Goal: Download file/media

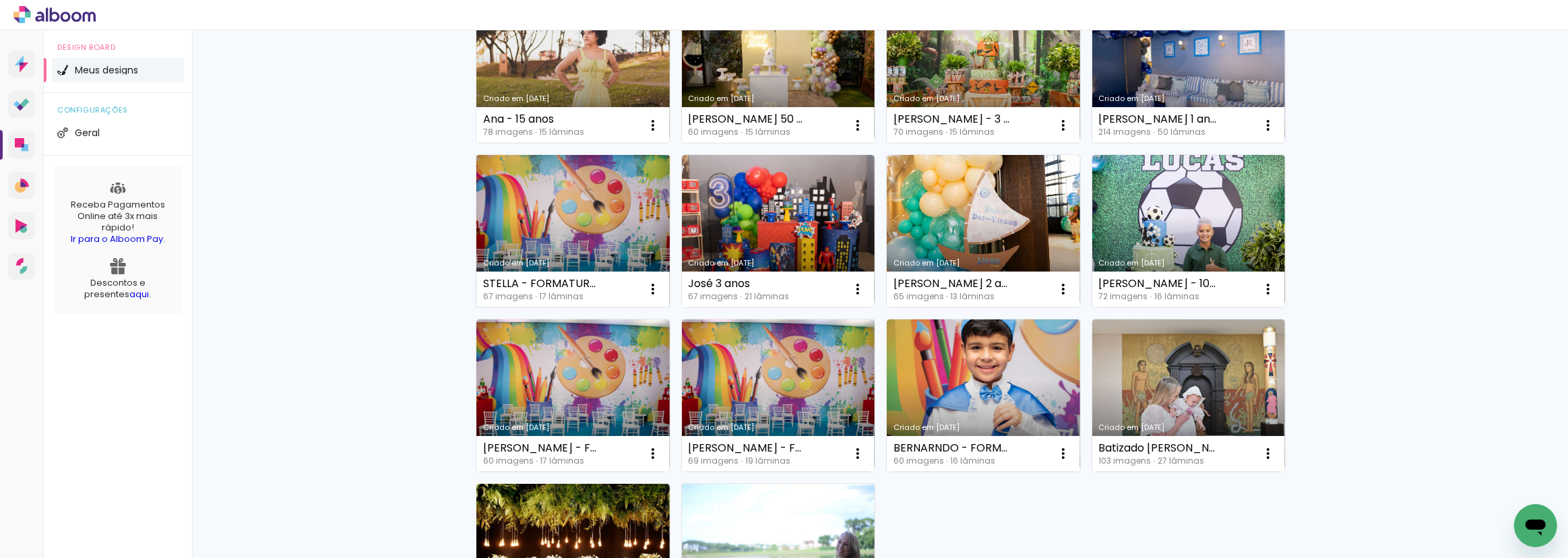
scroll to position [796, 0]
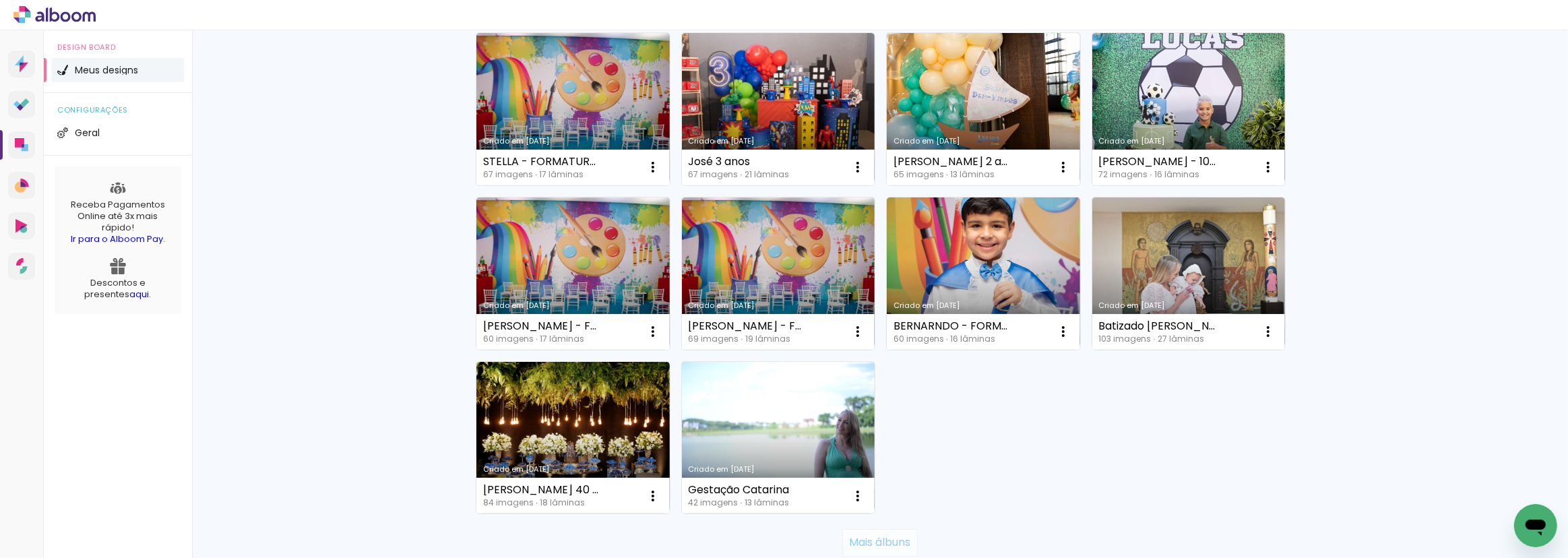
click at [0, 0] on slot "Mais álbuns" at bounding box center [0, 0] width 0 height 0
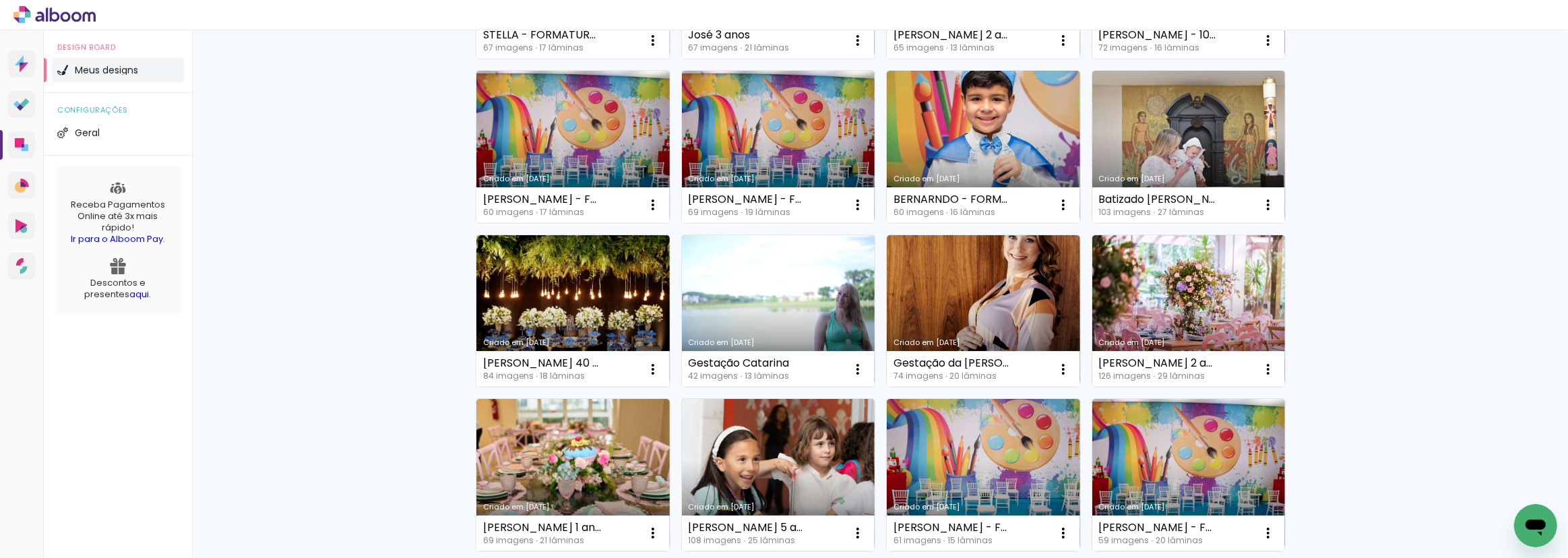
scroll to position [980, 0]
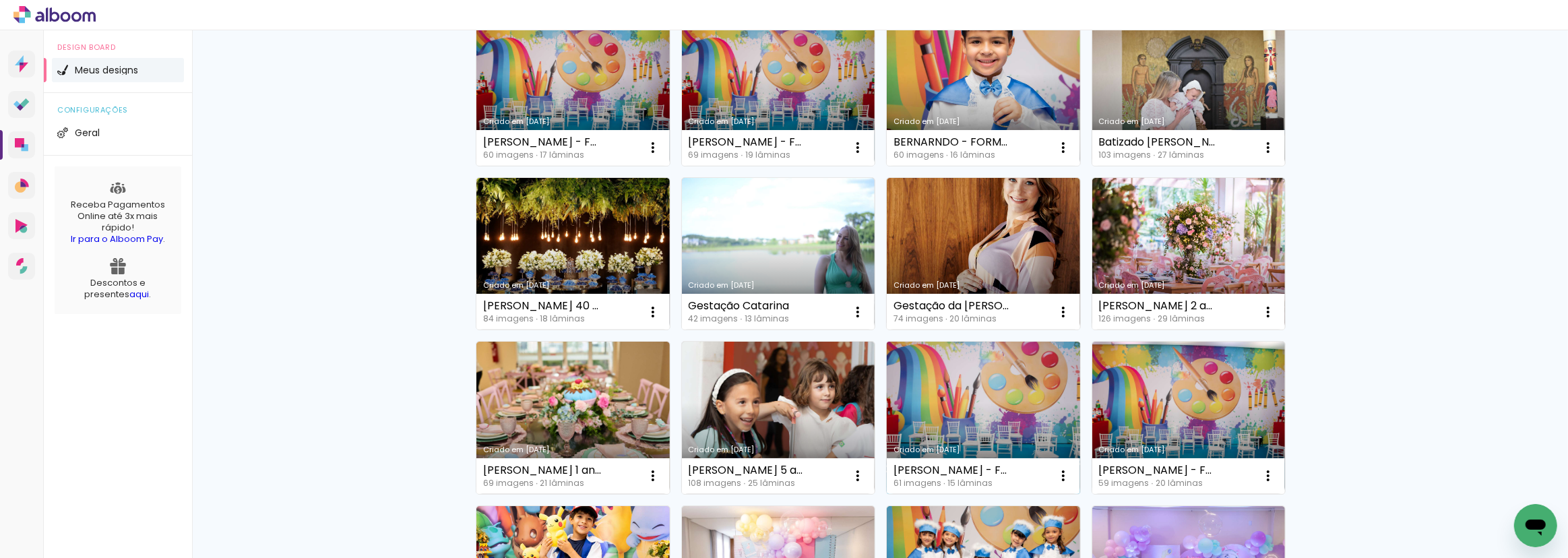
click at [937, 398] on link "Criado em [DATE]" at bounding box center [983, 418] width 193 height 152
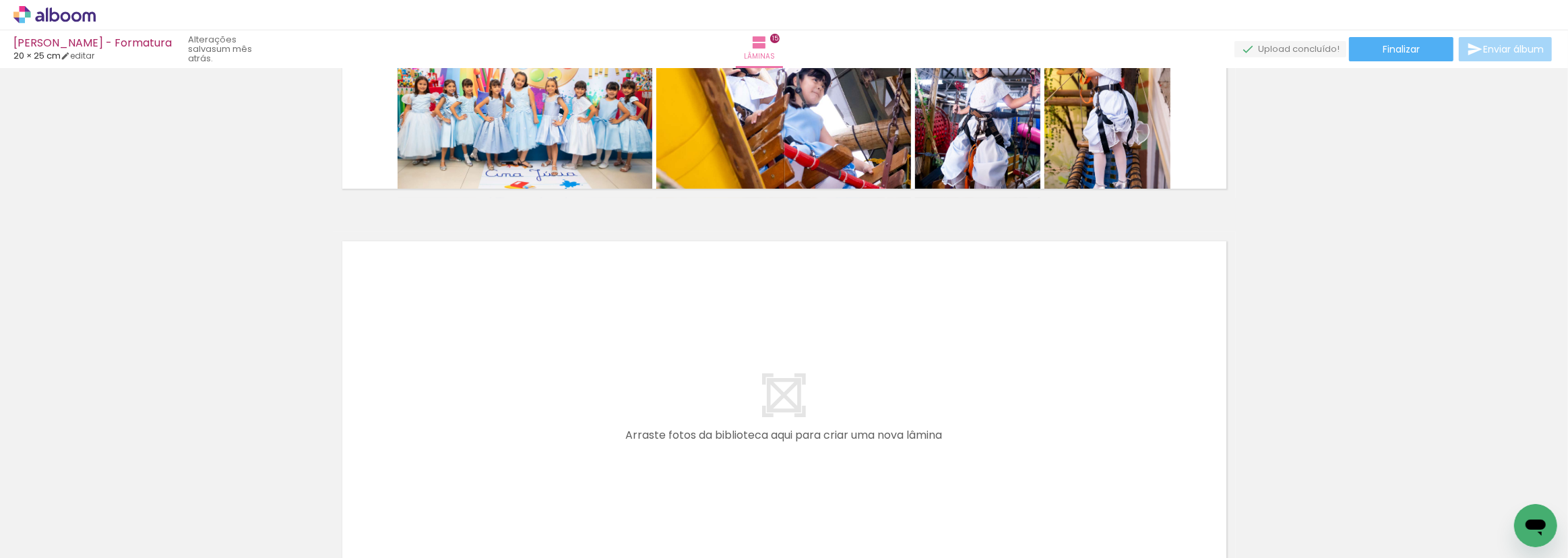
scroll to position [5885, 0]
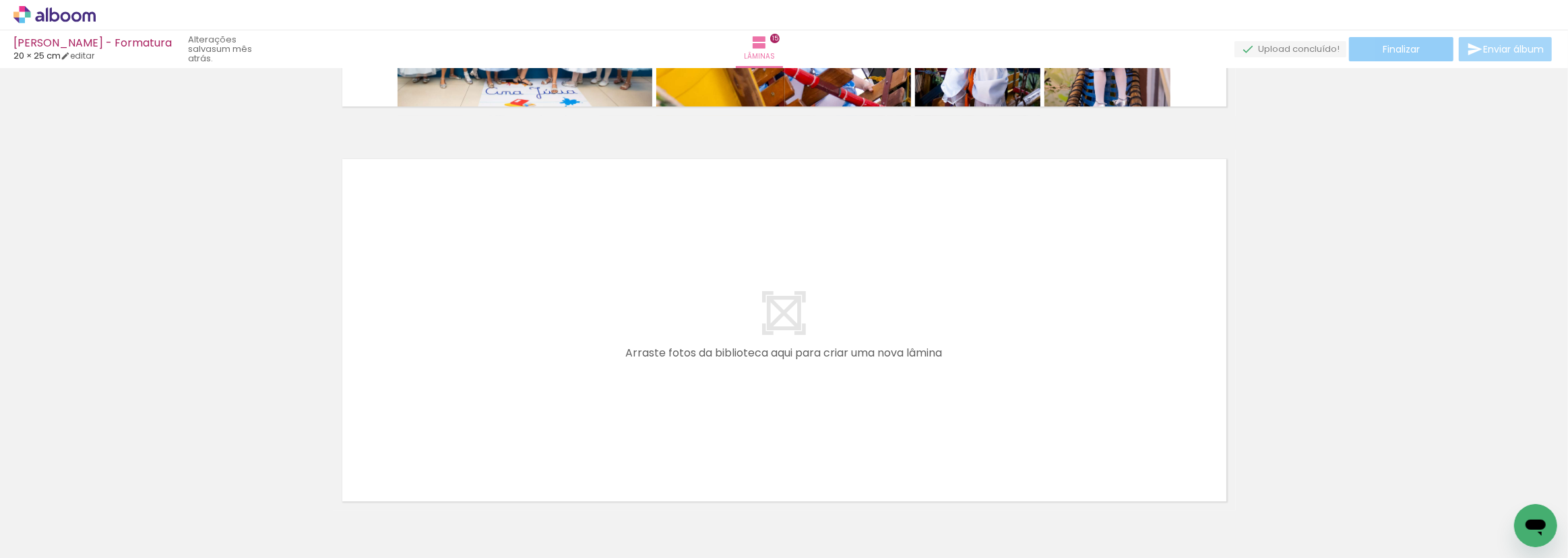
click at [1399, 39] on paper-button "Finalizar" at bounding box center [1401, 49] width 104 height 24
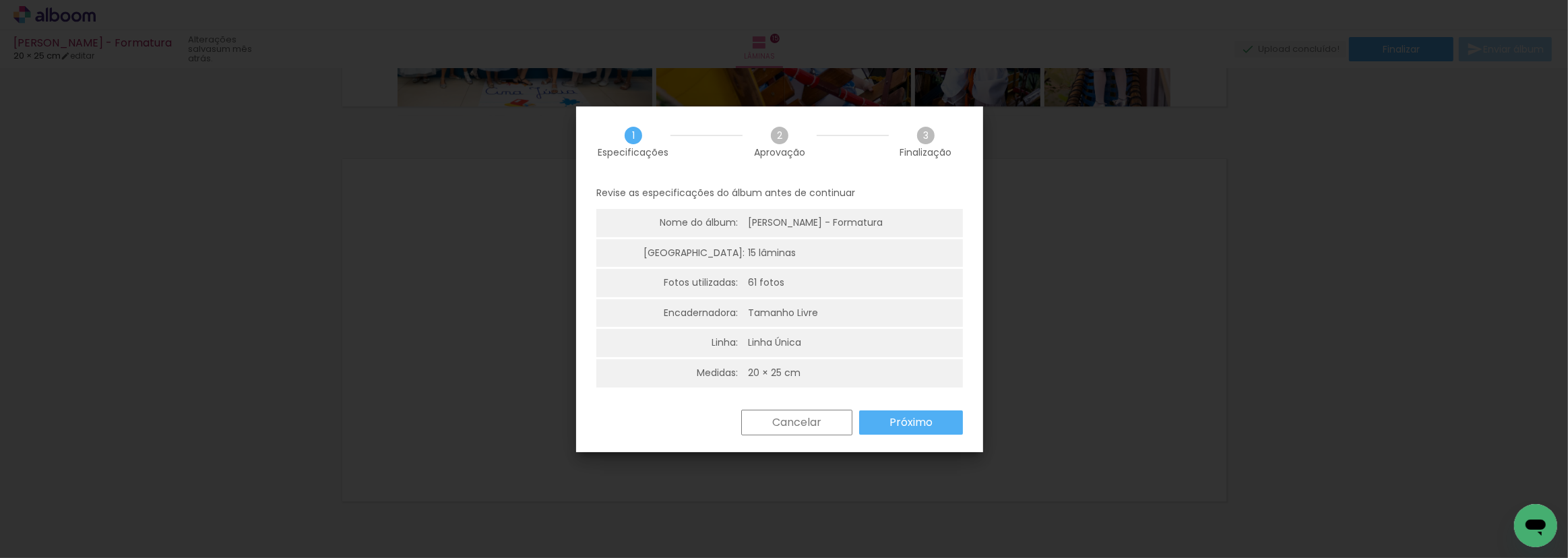
click at [0, 0] on paper-button "Próximo" at bounding box center [0, 0] width 0 height 0
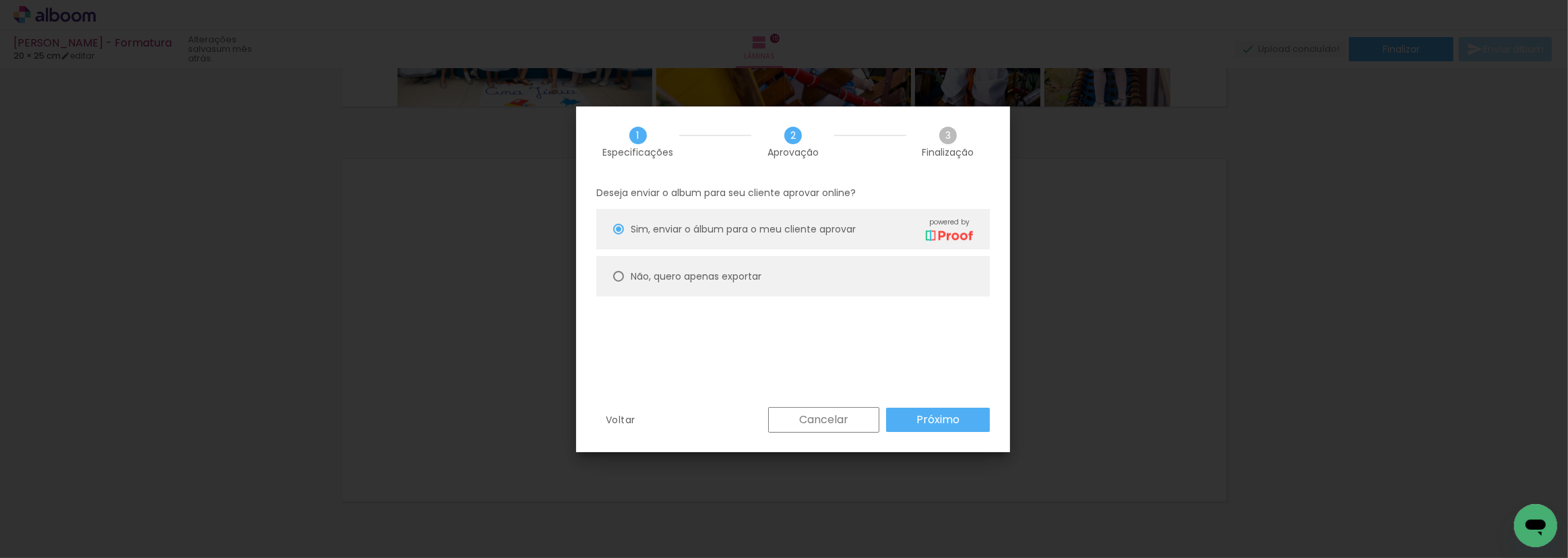
click at [0, 0] on slot "Não, quero apenas exportar" at bounding box center [0, 0] width 0 height 0
type paper-radio-button "on"
click at [0, 0] on slot "Próximo" at bounding box center [0, 0] width 0 height 0
type input "Alta, 300 DPI"
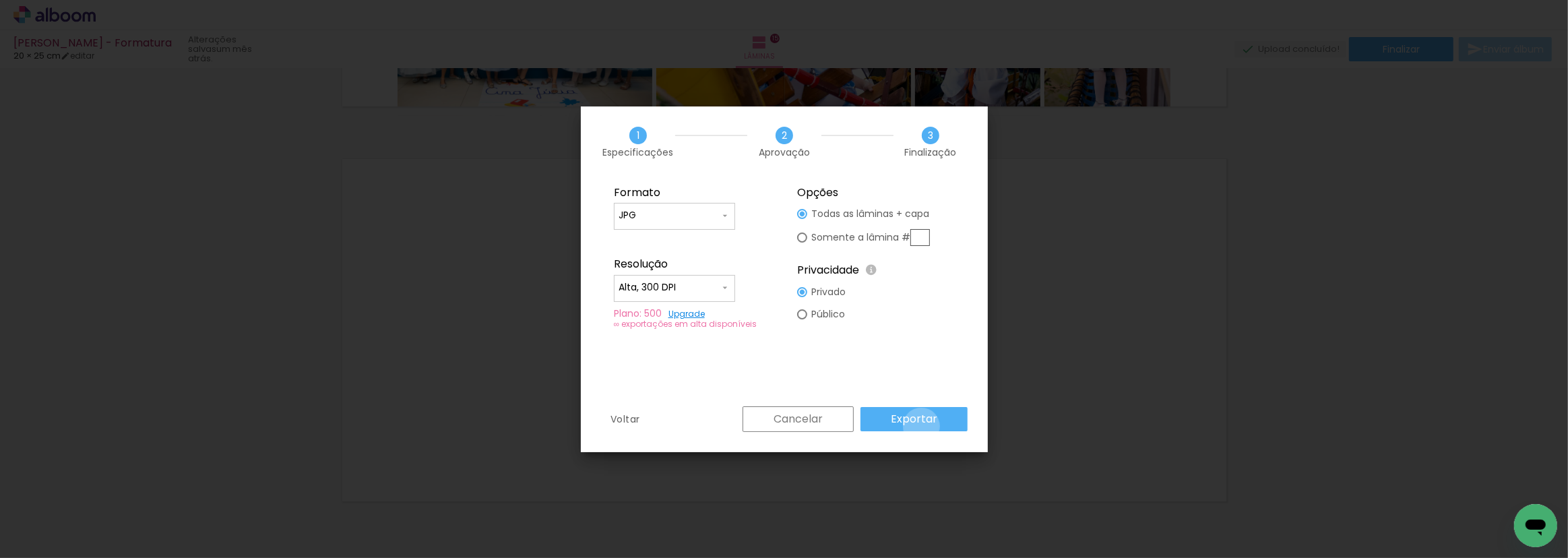
click at [0, 0] on paper-button "Exportar" at bounding box center [0, 0] width 0 height 0
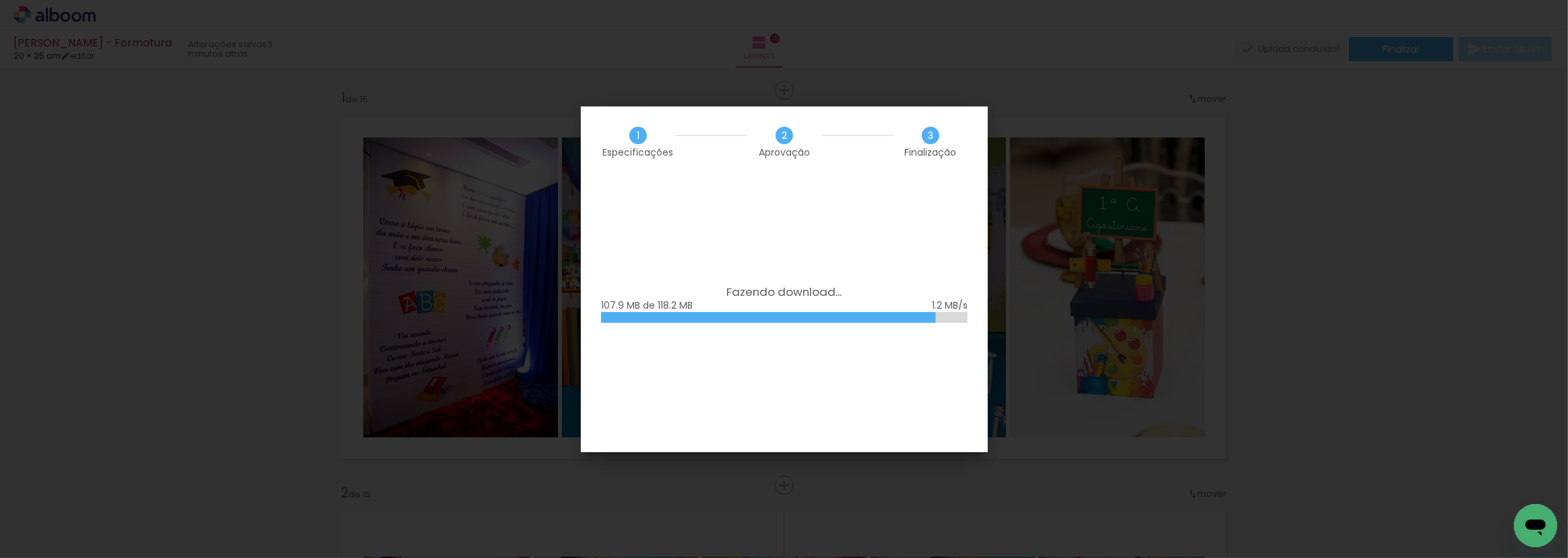
scroll to position [5885, 0]
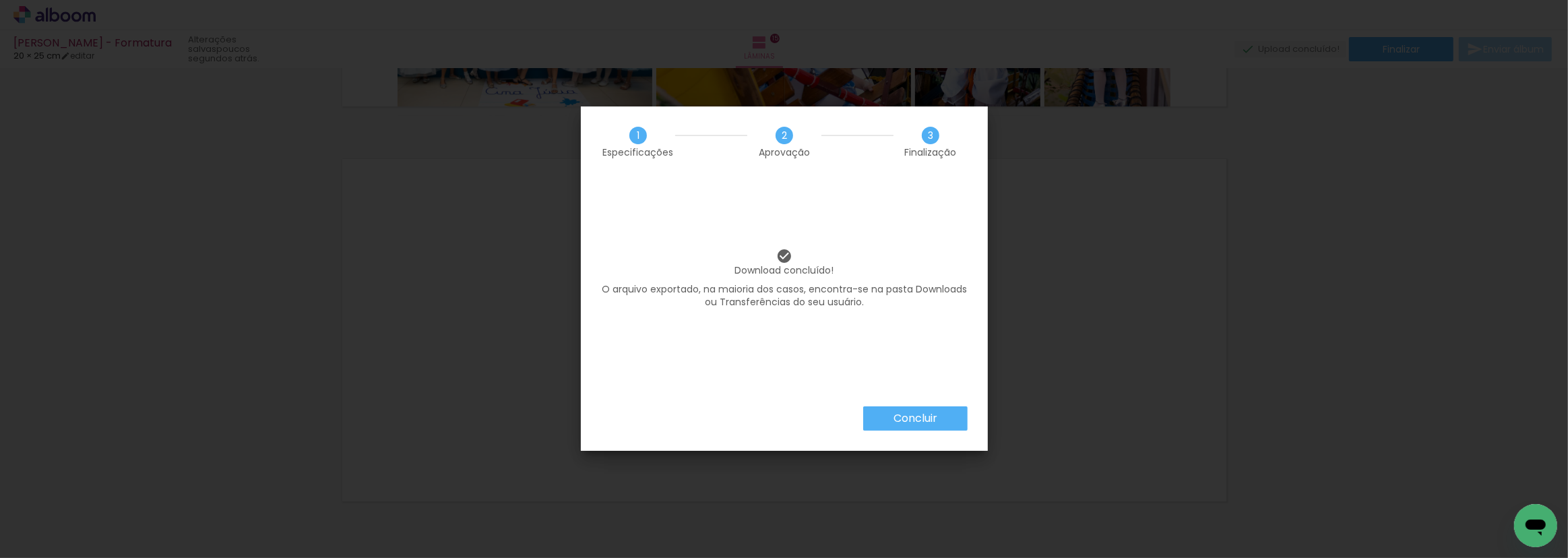
click at [0, 0] on slot "Concluir" at bounding box center [0, 0] width 0 height 0
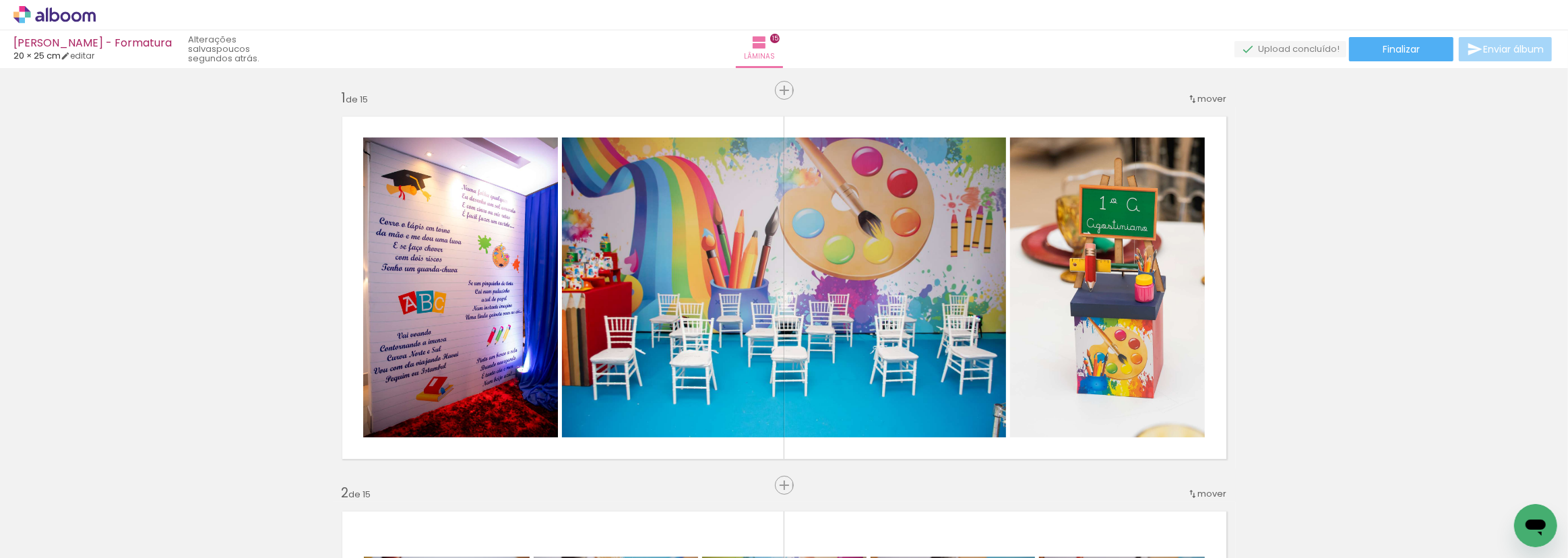
scroll to position [5885, 0]
